Goal: Transaction & Acquisition: Purchase product/service

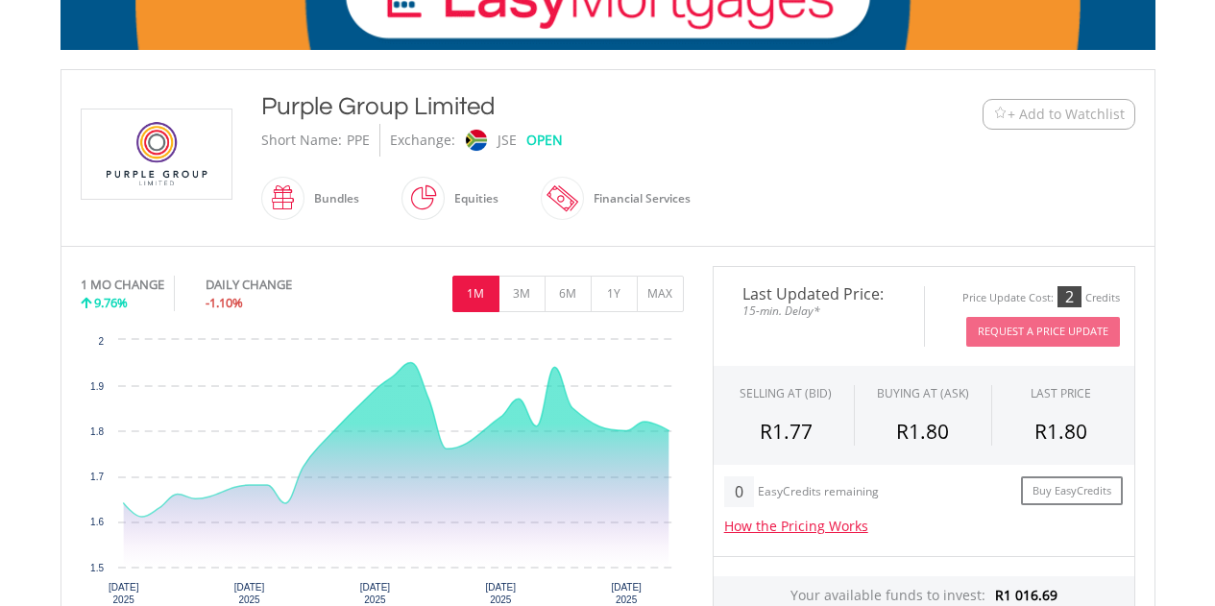
scroll to position [353, 0]
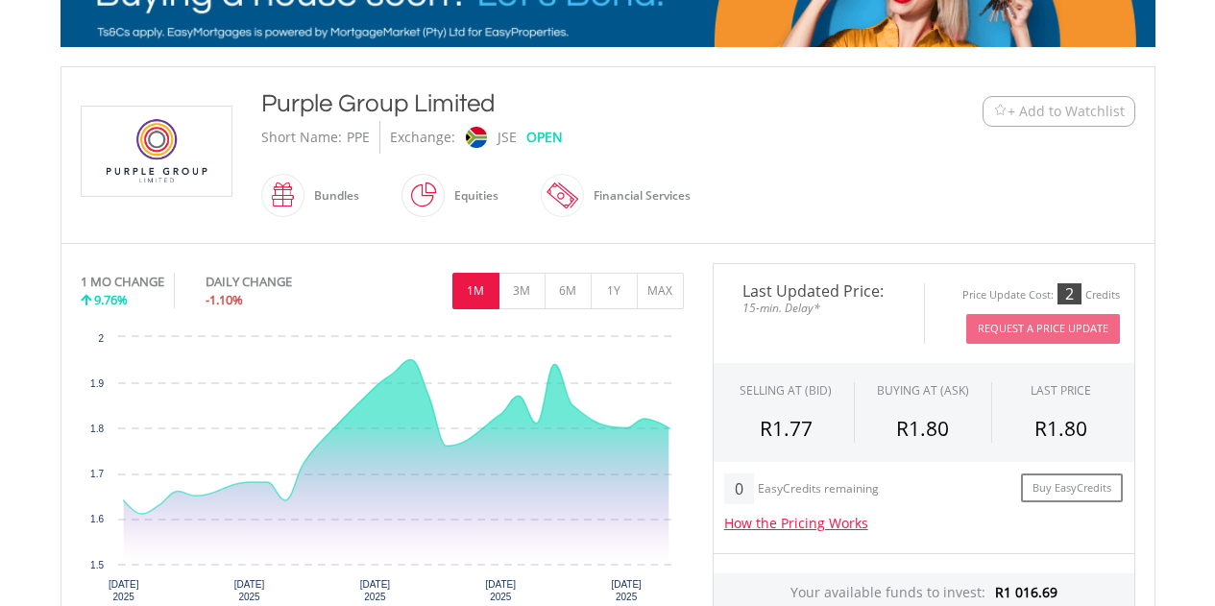
click at [1043, 102] on span "+ Add to Watchlist" at bounding box center [1066, 111] width 117 height 19
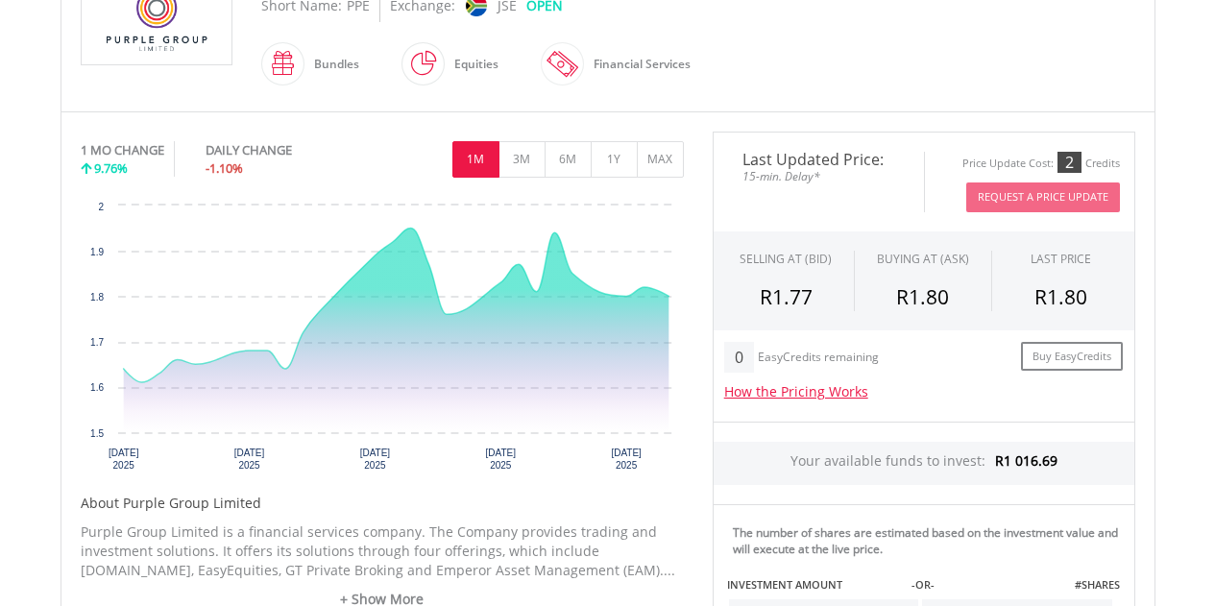
scroll to position [484, 0]
click at [521, 158] on button "3M" at bounding box center [522, 160] width 47 height 37
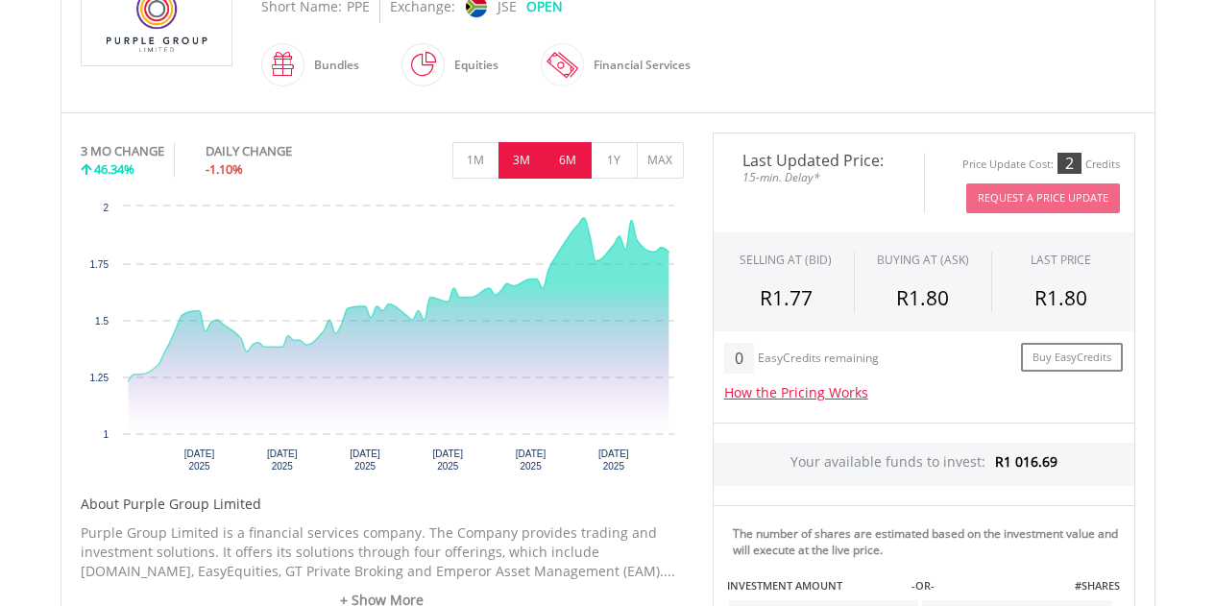
click at [577, 154] on button "6M" at bounding box center [568, 160] width 47 height 37
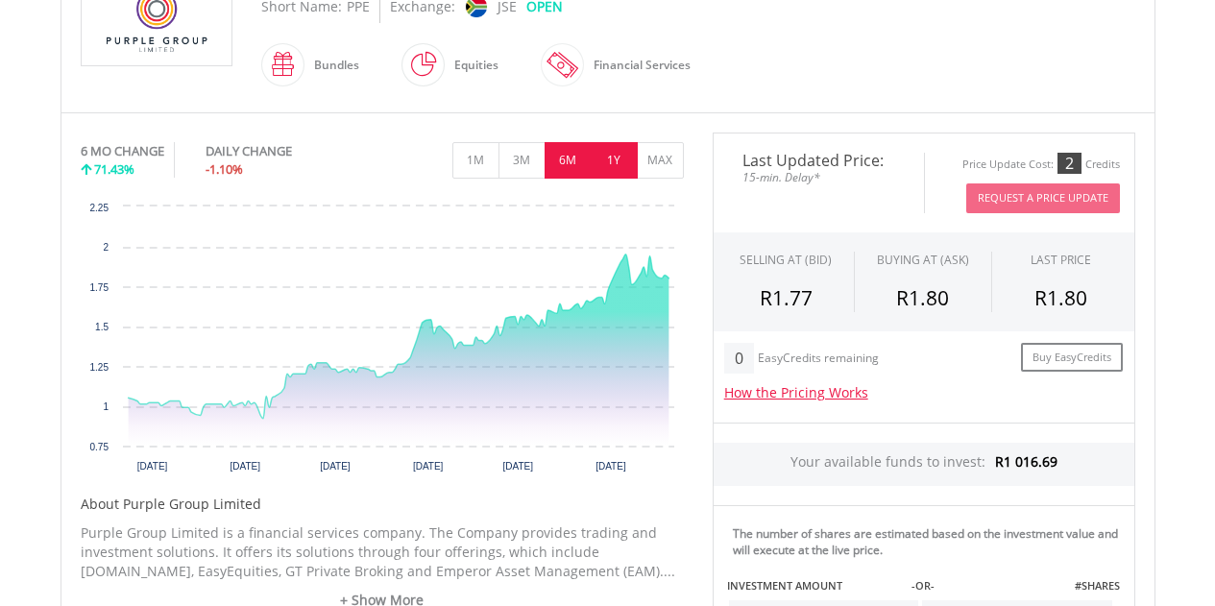
click at [602, 160] on button "1Y" at bounding box center [614, 160] width 47 height 37
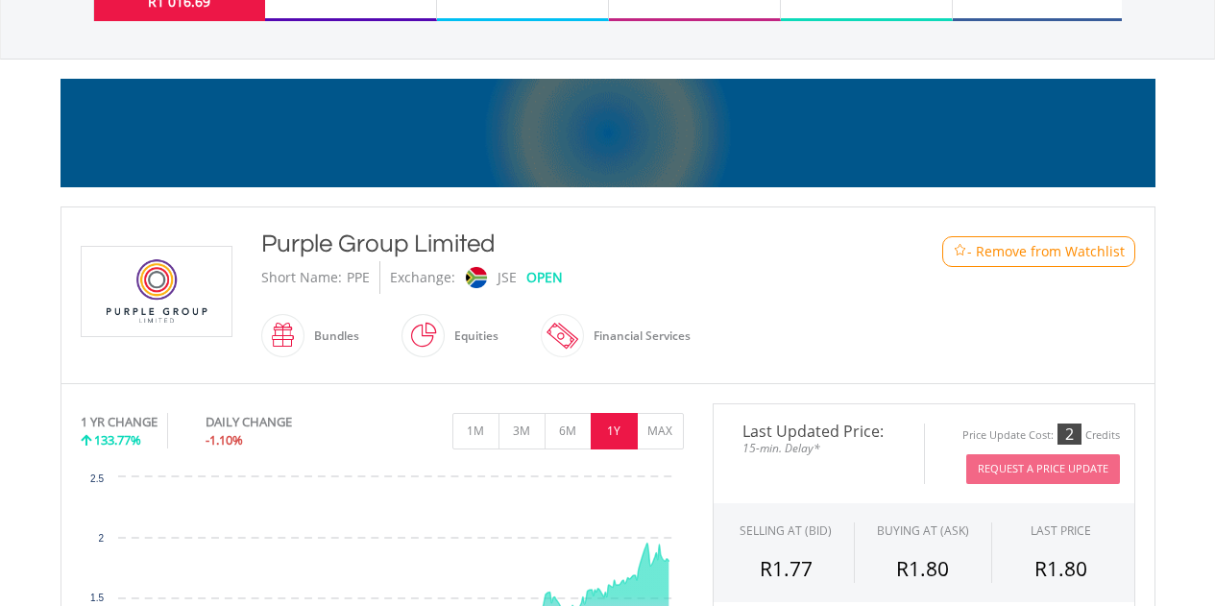
scroll to position [197, 0]
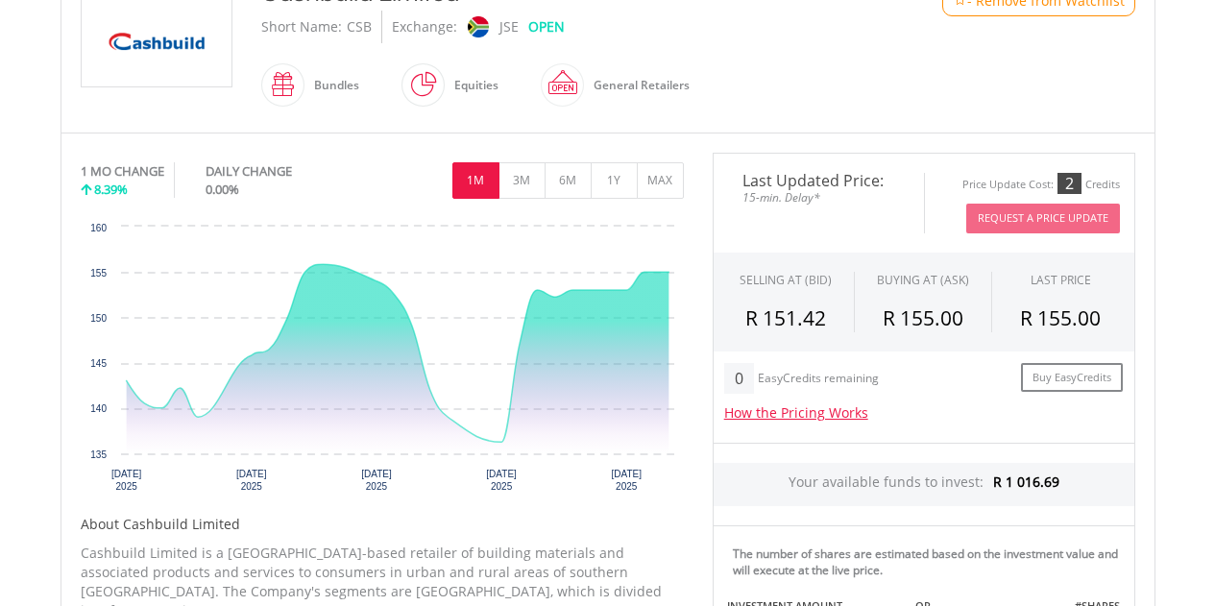
scroll to position [473, 0]
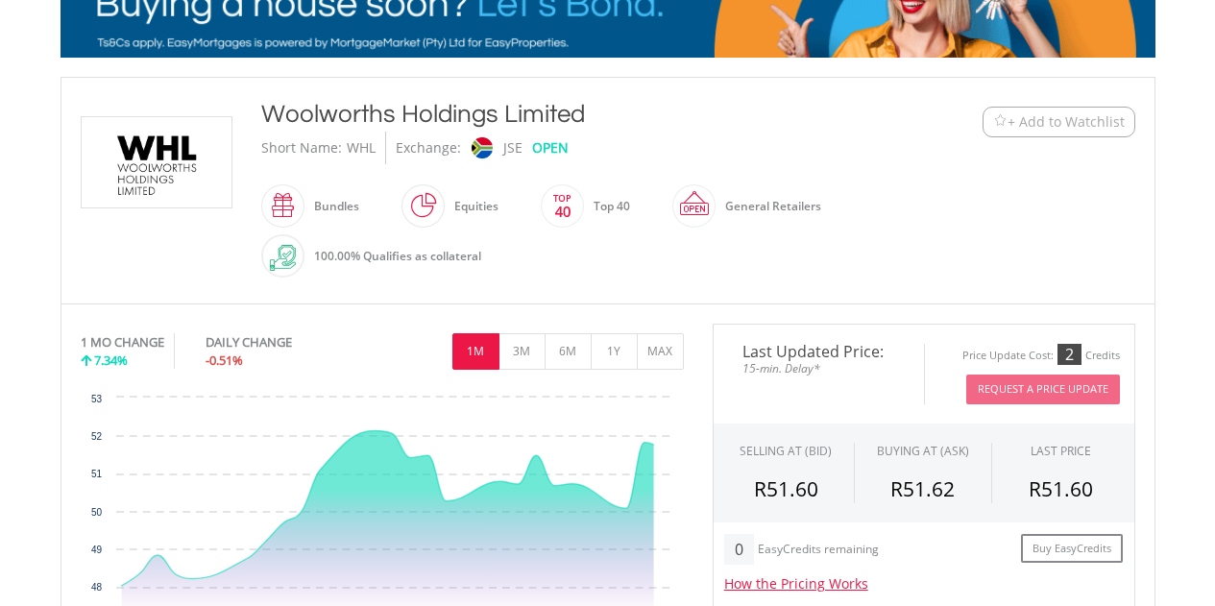
scroll to position [349, 0]
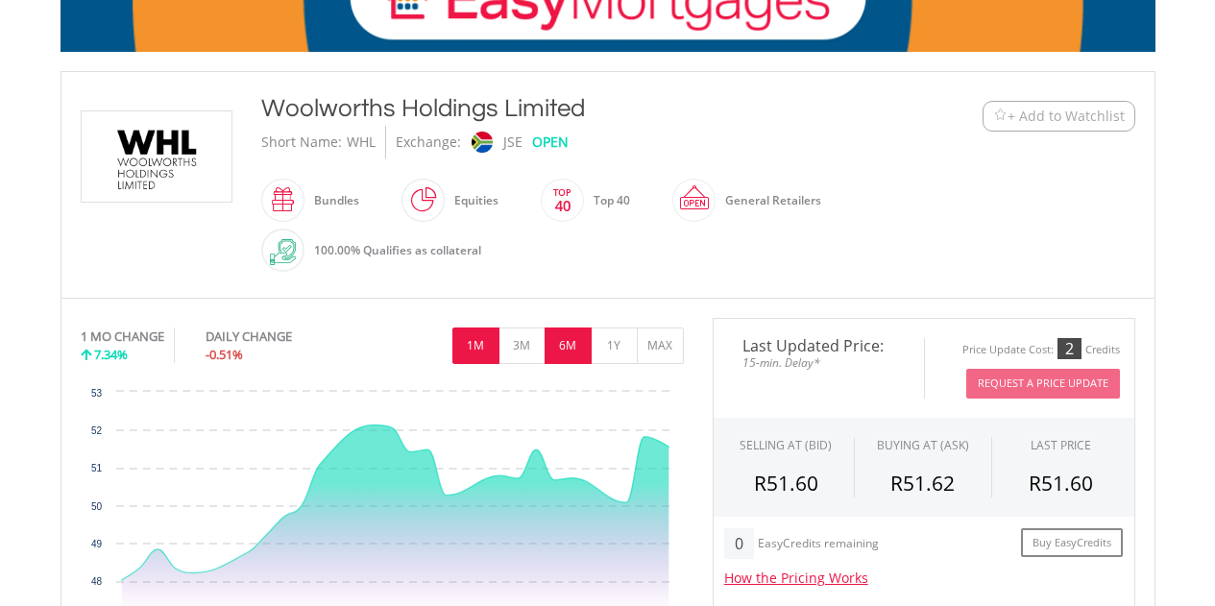
click at [573, 346] on button "6M" at bounding box center [568, 346] width 47 height 37
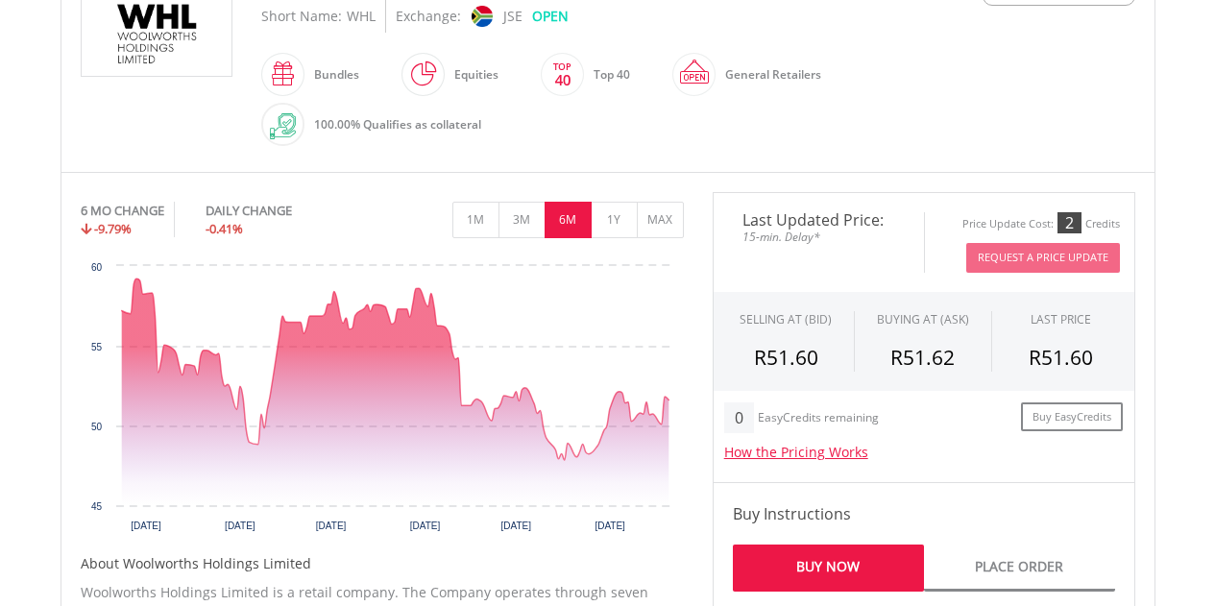
scroll to position [478, 0]
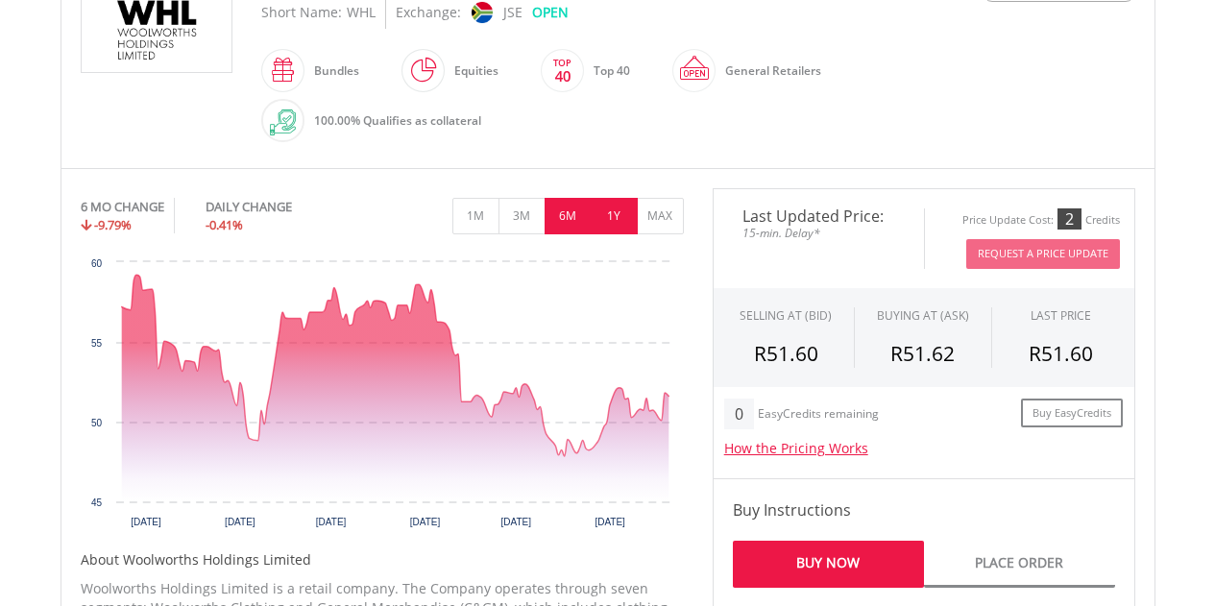
click at [615, 207] on button "1Y" at bounding box center [614, 216] width 47 height 37
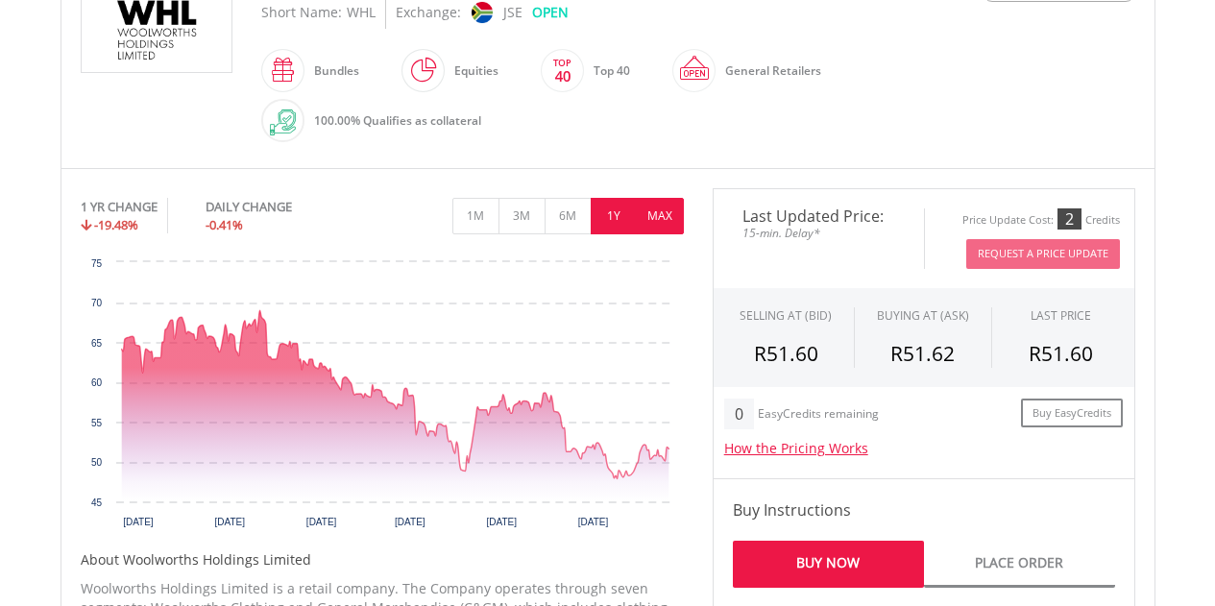
click at [646, 218] on button "MAX" at bounding box center [660, 216] width 47 height 37
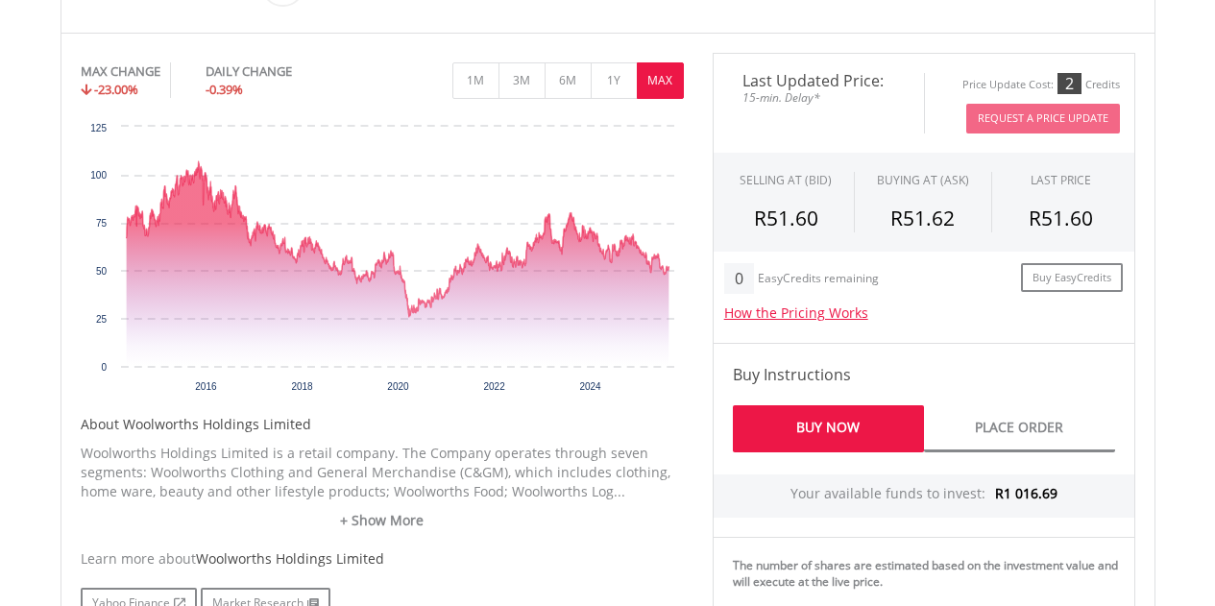
scroll to position [623, 0]
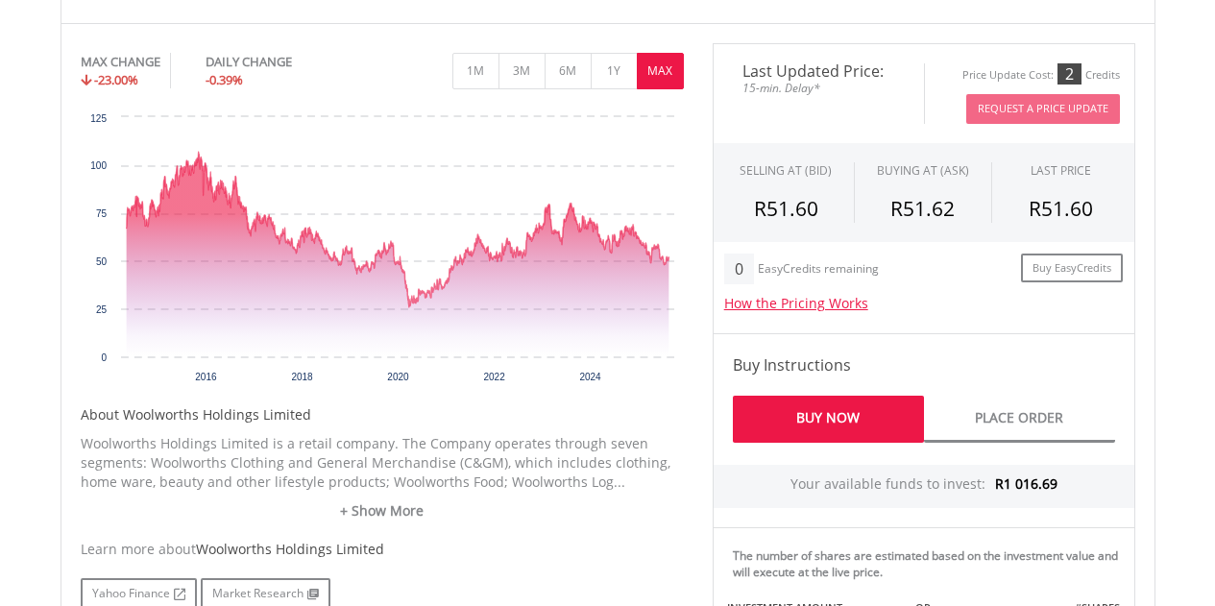
click at [845, 419] on link "Buy Now" at bounding box center [828, 419] width 191 height 47
click at [470, 65] on button "1M" at bounding box center [475, 71] width 47 height 37
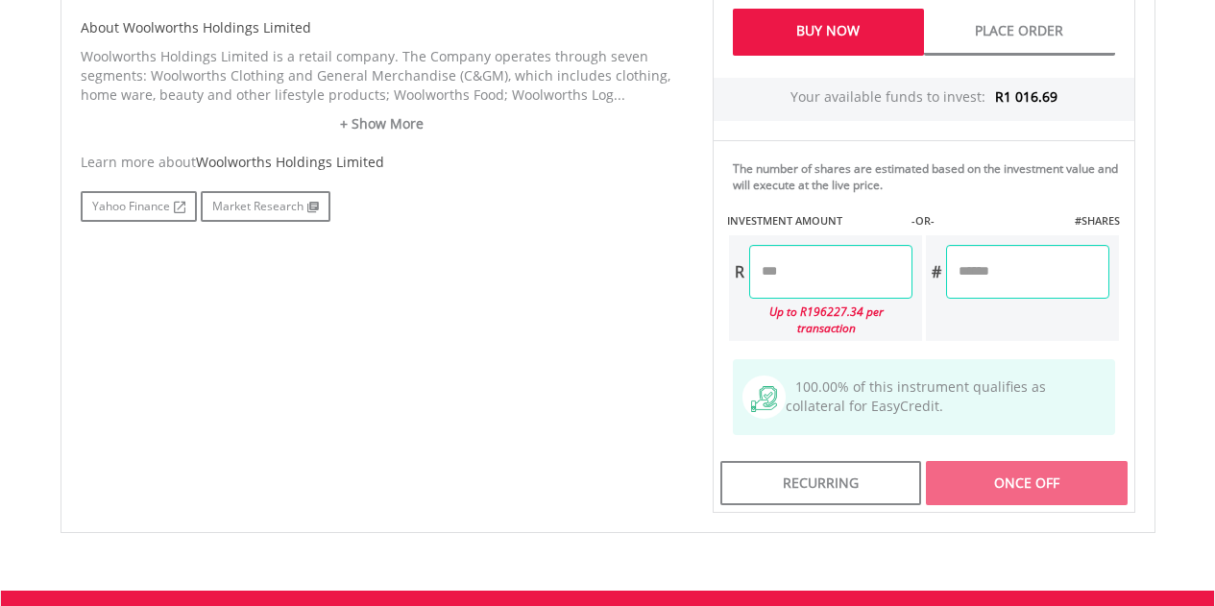
scroll to position [1011, 0]
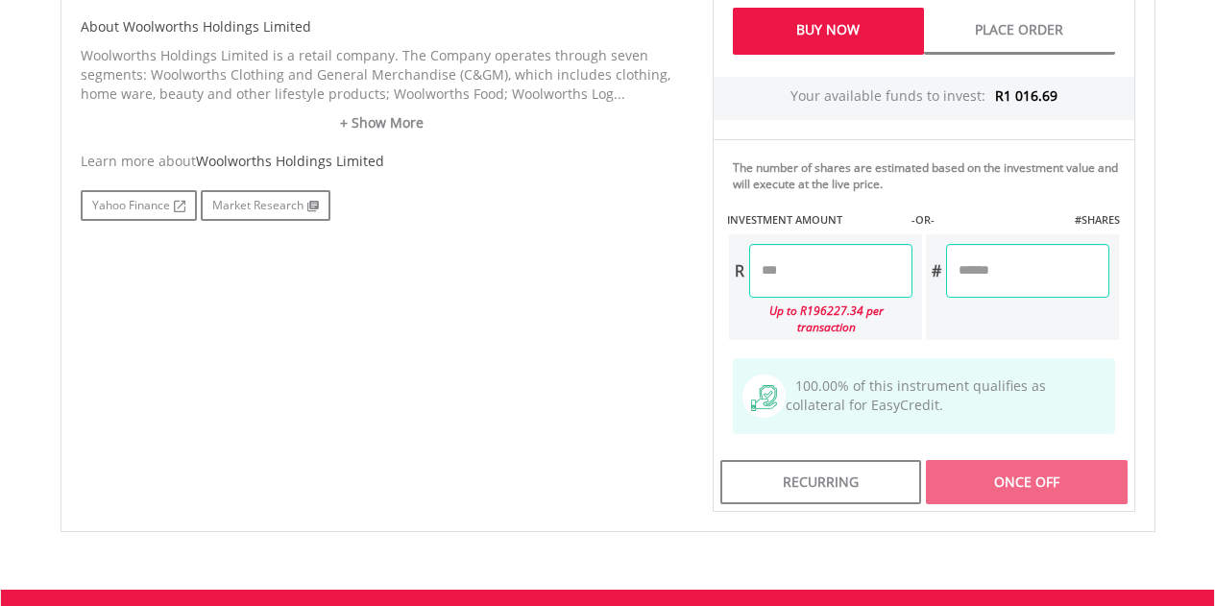
click at [786, 274] on input "number" at bounding box center [830, 271] width 163 height 54
type input "*******"
click at [1044, 468] on div "Last Updated Price: 15-min. Delay* Price Update Cost: 2 Credits Request A Price…" at bounding box center [923, 83] width 451 height 857
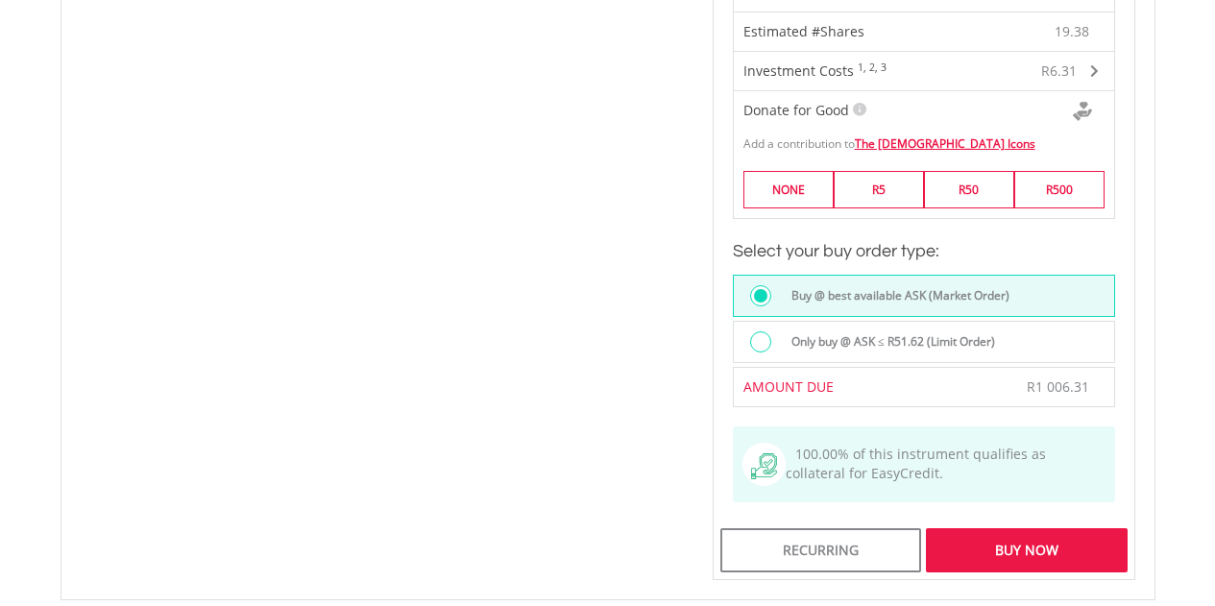
scroll to position [1418, 0]
click at [1063, 533] on div "Buy Now" at bounding box center [1026, 549] width 201 height 44
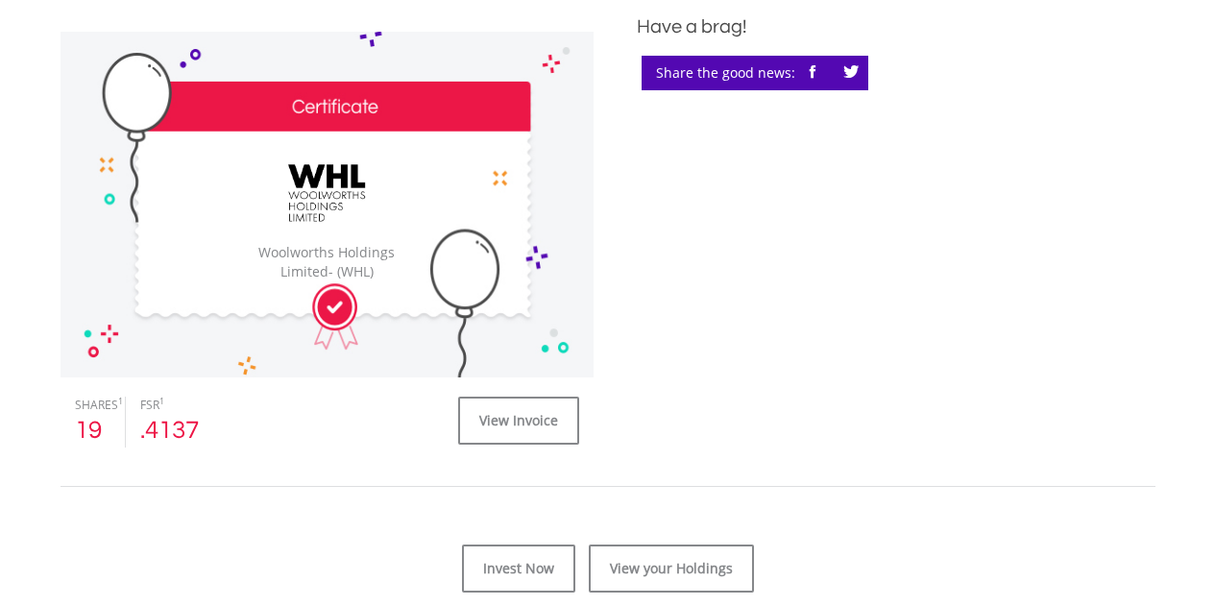
scroll to position [556, 0]
